Goal: Task Accomplishment & Management: Manage account settings

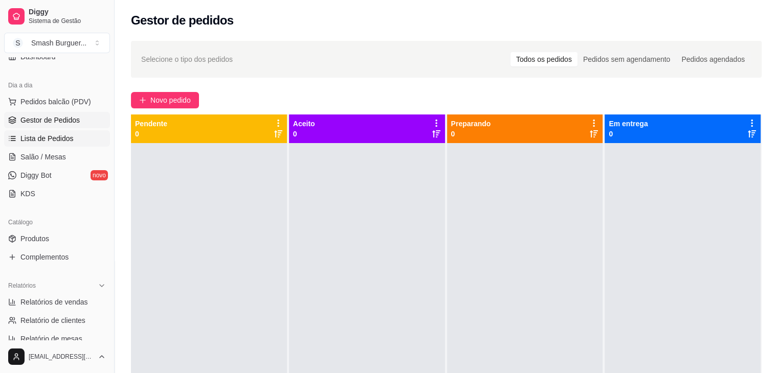
scroll to position [98, 0]
click at [50, 234] on link "Produtos" at bounding box center [57, 237] width 106 height 16
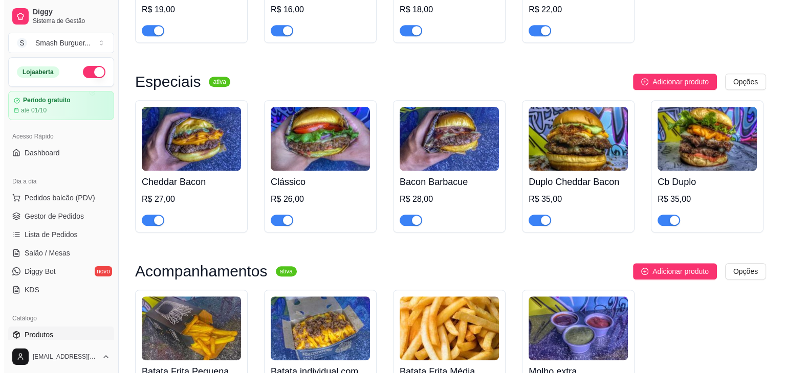
scroll to position [790, 0]
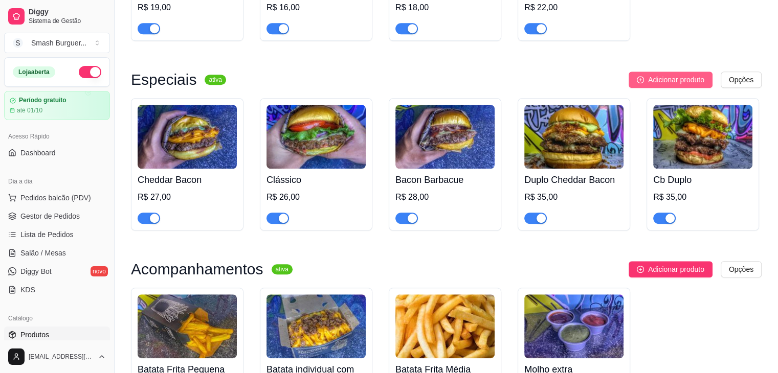
click at [711, 86] on button "Adicionar produto" at bounding box center [671, 80] width 84 height 16
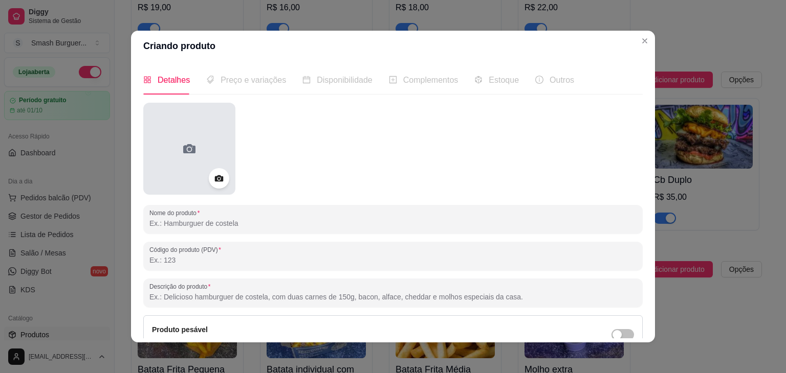
click at [207, 158] on div at bounding box center [189, 149] width 92 height 92
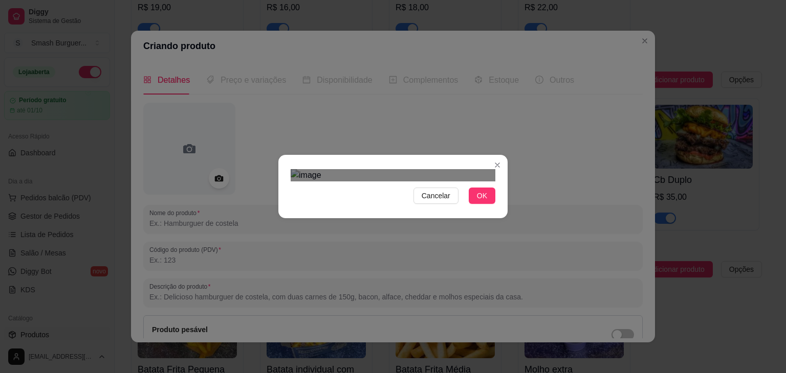
click at [393, 207] on div "Use the arrow keys to move the crop selection area" at bounding box center [386, 299] width 184 height 184
click at [477, 202] on span "OK" at bounding box center [482, 195] width 10 height 11
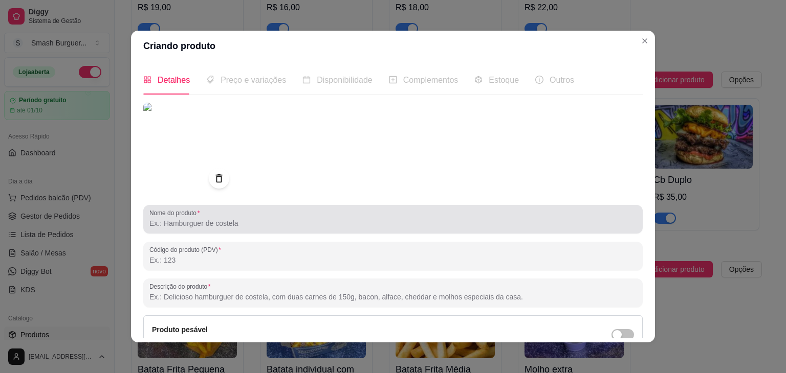
click at [250, 210] on div at bounding box center [392, 219] width 487 height 20
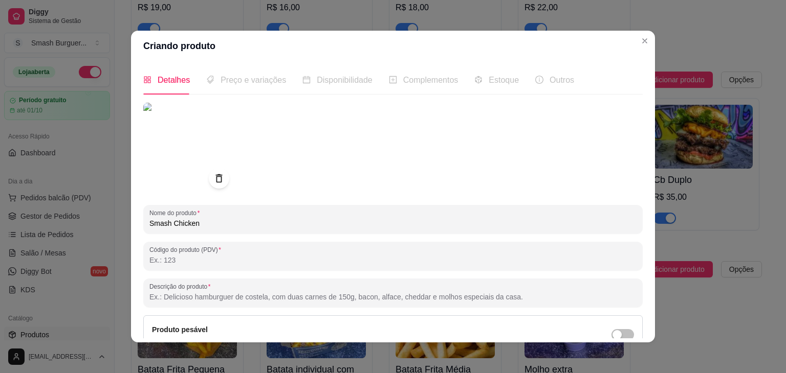
type input "Smash Chicken"
click at [286, 176] on div at bounding box center [392, 149] width 499 height 92
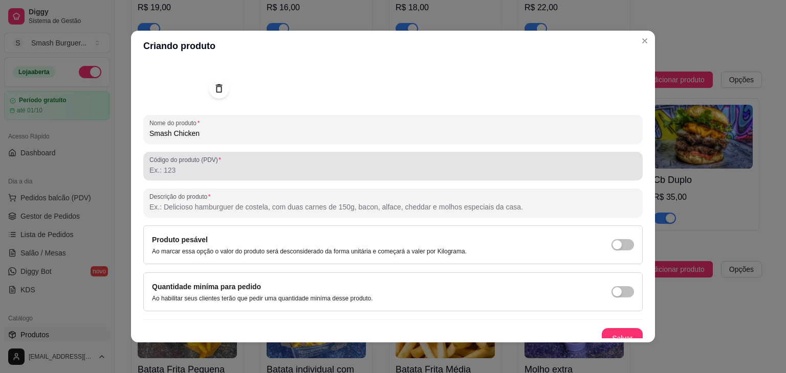
scroll to position [100, 0]
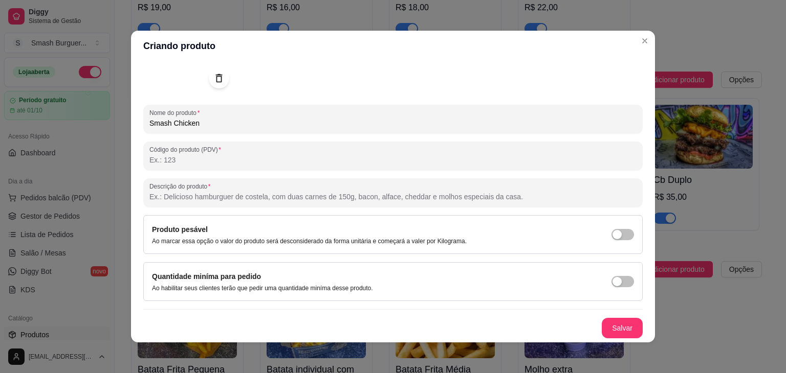
click at [245, 193] on input "Descrição do produto" at bounding box center [392, 197] width 487 height 10
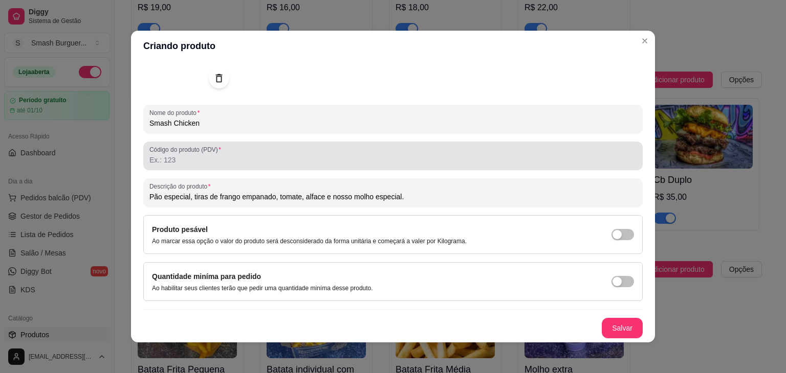
scroll to position [2, 0]
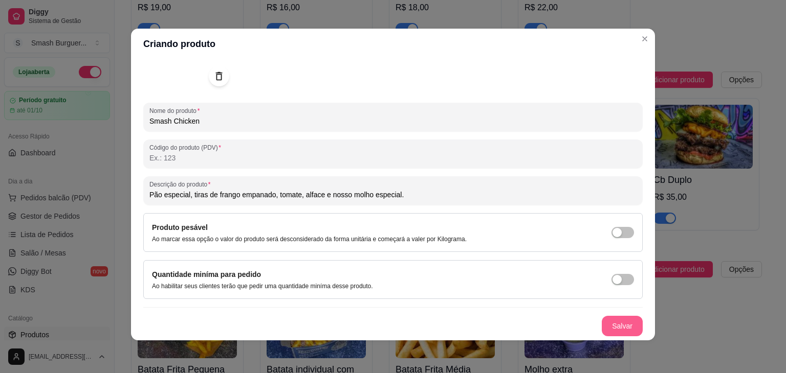
type input "Pão especial, tiras de frango empanado, tomate, alface e nosso molho especial."
click at [602, 322] on button "Salvar" at bounding box center [622, 327] width 40 height 20
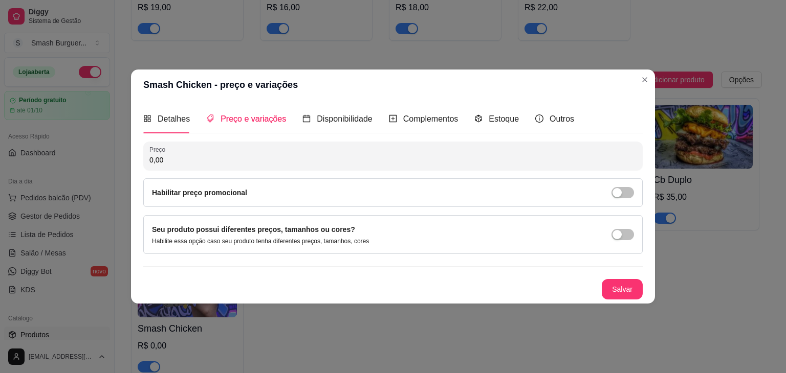
scroll to position [0, 0]
click at [196, 158] on input "0,00" at bounding box center [392, 160] width 487 height 10
type input "25,00"
click at [608, 287] on button "Salvar" at bounding box center [622, 290] width 40 height 20
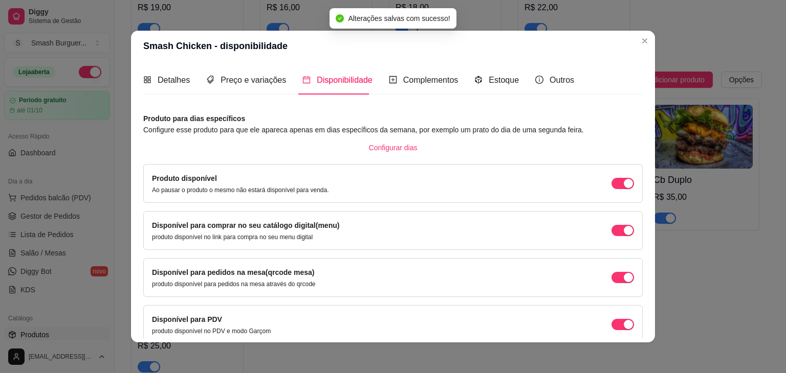
scroll to position [46, 0]
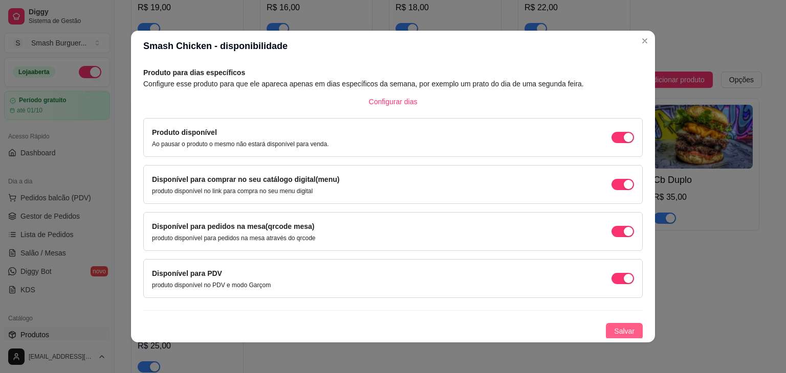
click at [614, 328] on span "Salvar" at bounding box center [624, 331] width 20 height 11
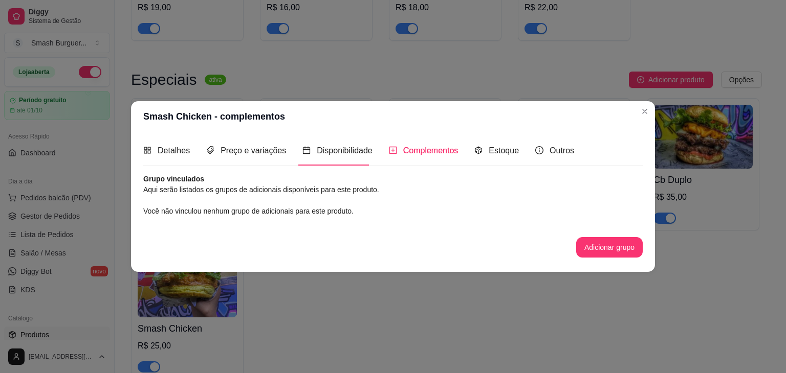
scroll to position [0, 0]
click at [614, 256] on button "Adicionar grupo" at bounding box center [609, 247] width 64 height 20
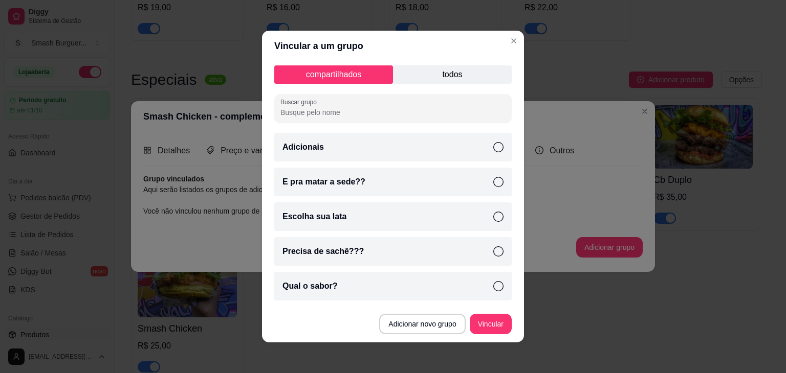
click at [493, 145] on icon at bounding box center [498, 147] width 10 height 10
click at [493, 178] on icon at bounding box center [498, 182] width 10 height 10
click at [468, 255] on div "Precisa de sachê???" at bounding box center [392, 251] width 237 height 29
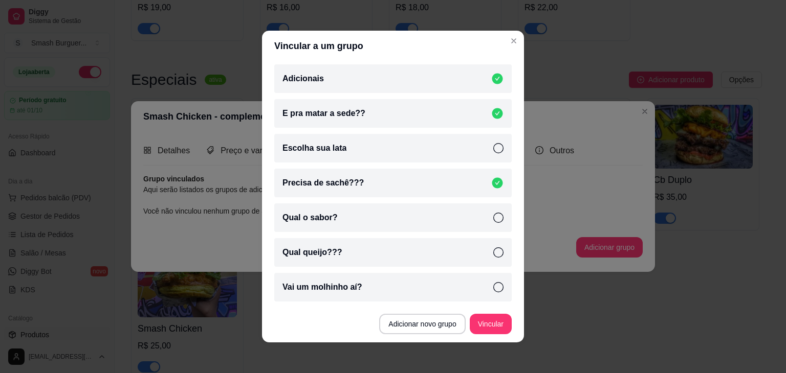
click at [371, 288] on div "Vai um molhinho aí?" at bounding box center [392, 287] width 237 height 29
click at [482, 325] on button "Vincular" at bounding box center [490, 325] width 41 height 20
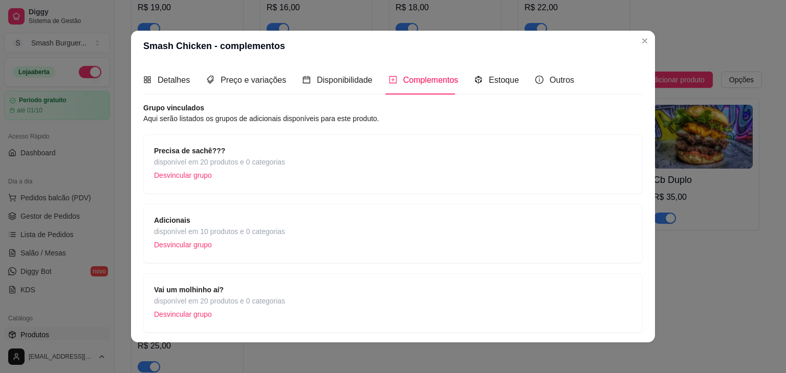
scroll to position [104, 0]
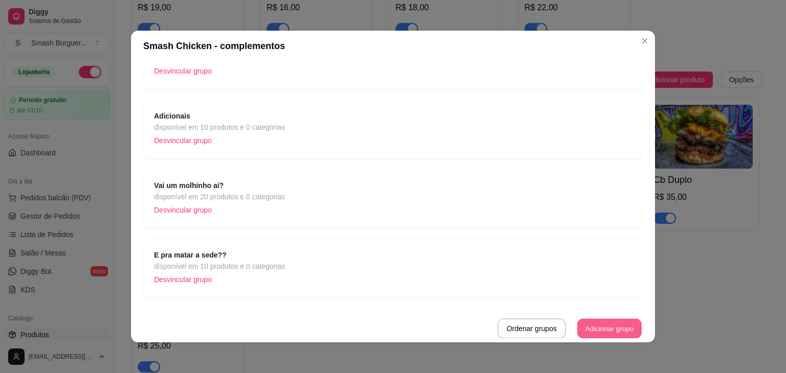
click at [587, 324] on button "Adicionar grupo" at bounding box center [609, 329] width 64 height 20
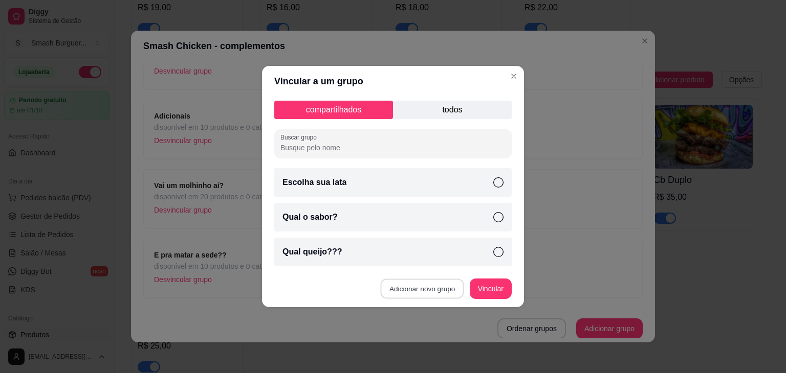
click at [432, 289] on button "Adicionar novo grupo" at bounding box center [422, 289] width 83 height 20
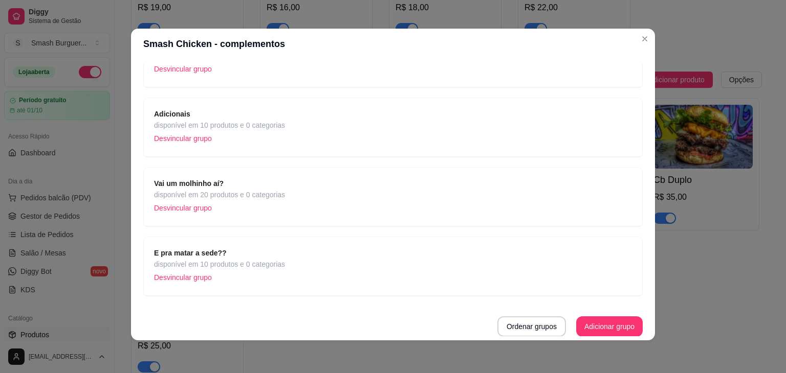
scroll to position [0, 0]
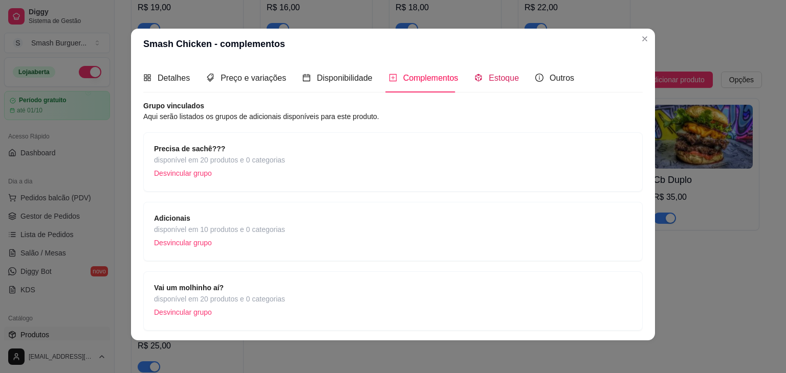
click at [479, 79] on div "Estoque" at bounding box center [496, 78] width 44 height 13
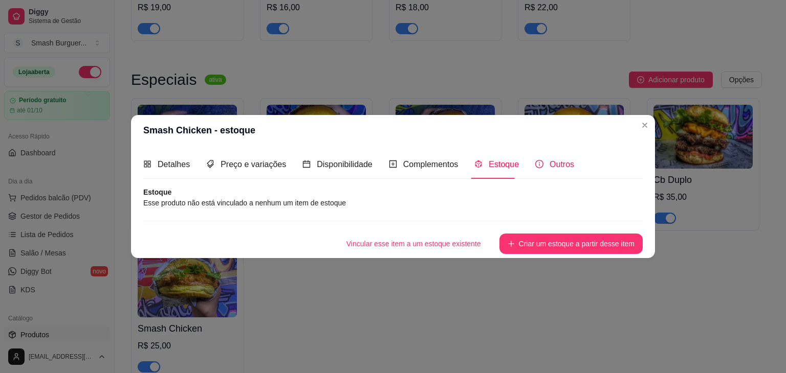
click at [549, 162] on span "Outros" at bounding box center [561, 164] width 25 height 9
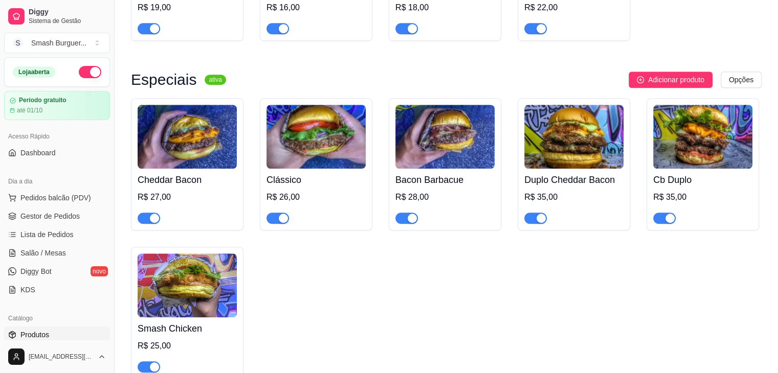
scroll to position [847, 0]
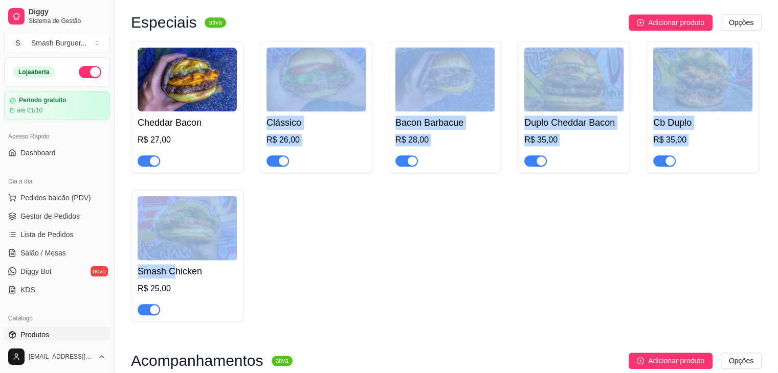
drag, startPoint x: 174, startPoint y: 279, endPoint x: 249, endPoint y: 154, distance: 145.0
click at [249, 154] on div "Cheddar Bacon R$ 27,00 Clássico R$ 26,00 Bacon Barbacue R$ 28,00 Duplo Cheddar …" at bounding box center [446, 181] width 631 height 281
click at [338, 235] on div "Cheddar Bacon R$ 27,00 Clássico R$ 26,00 Bacon Barbacue R$ 28,00 Duplo Cheddar …" at bounding box center [446, 181] width 631 height 281
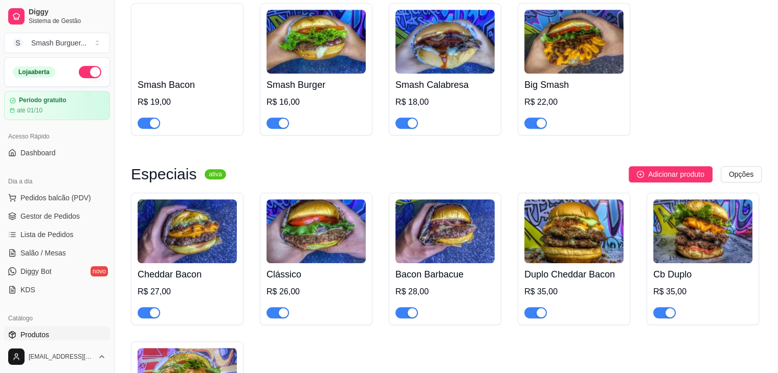
scroll to position [696, 0]
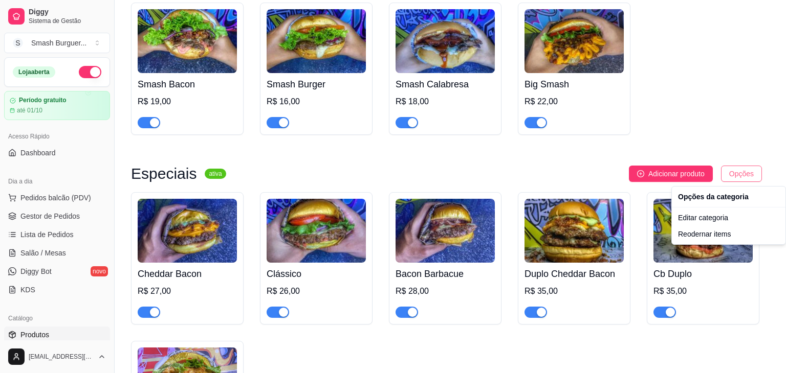
click at [704, 238] on div "Reodernar items" at bounding box center [728, 234] width 109 height 16
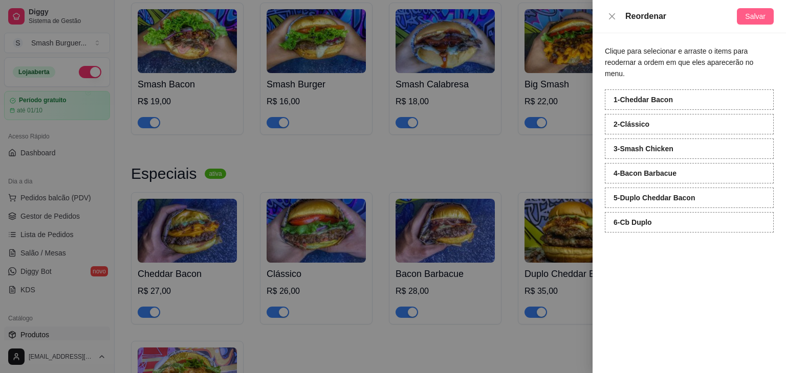
click at [760, 12] on span "Salvar" at bounding box center [755, 16] width 20 height 11
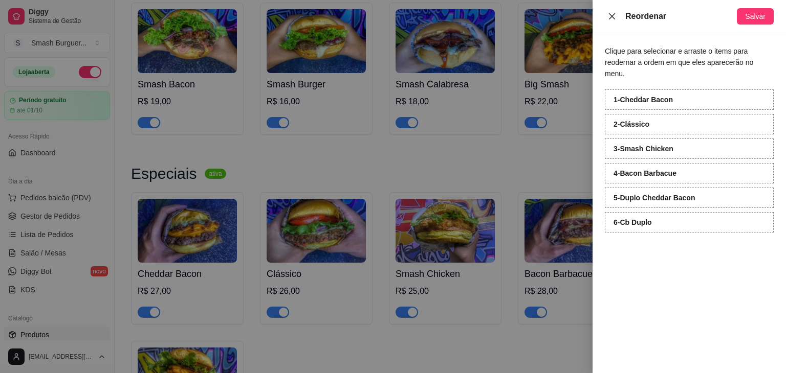
click at [611, 14] on icon "close" at bounding box center [612, 16] width 8 height 8
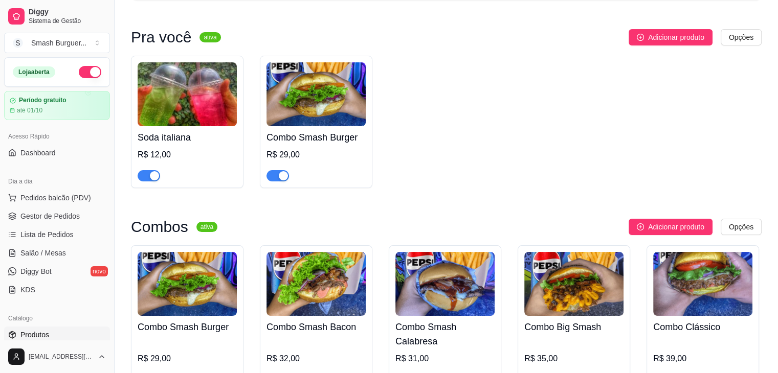
scroll to position [92, 0]
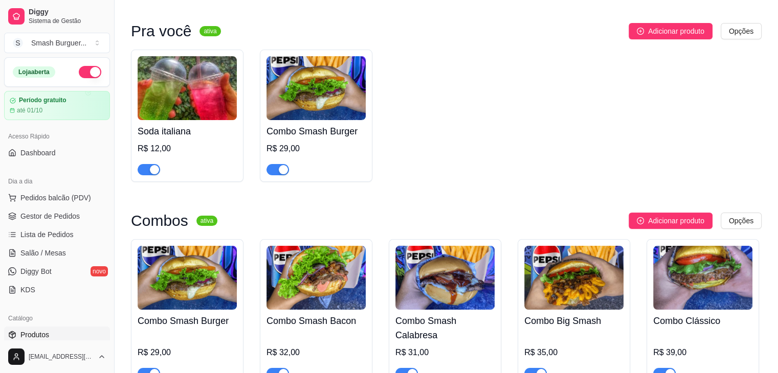
click at [198, 61] on img at bounding box center [187, 88] width 99 height 64
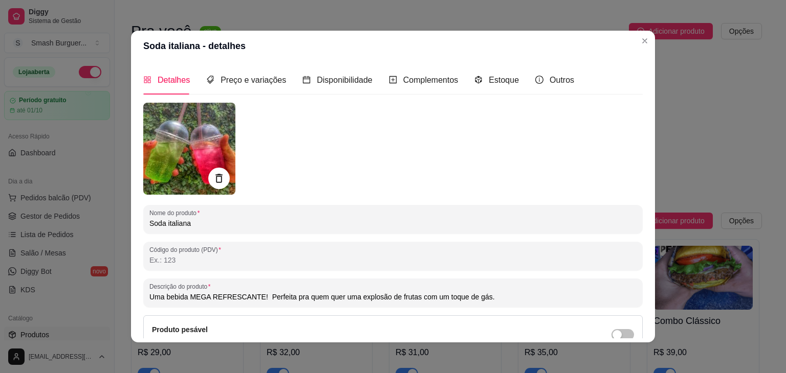
click at [215, 178] on icon at bounding box center [218, 178] width 7 height 9
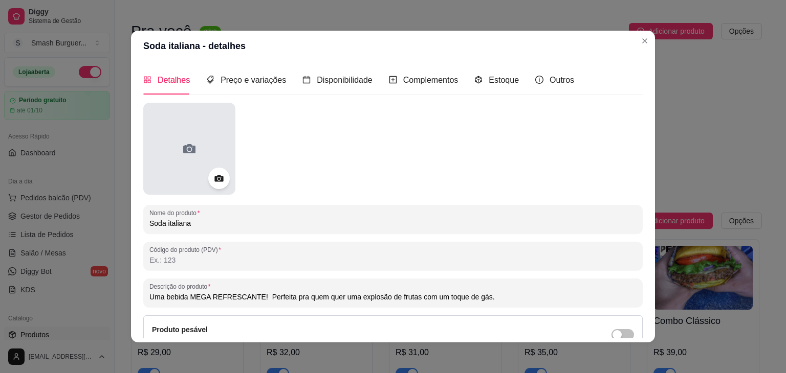
click at [183, 141] on icon at bounding box center [189, 149] width 16 height 16
